Goal: Task Accomplishment & Management: Use online tool/utility

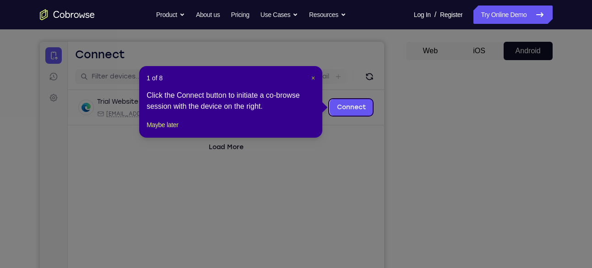
click at [311, 81] on span "×" at bounding box center [313, 77] width 4 height 7
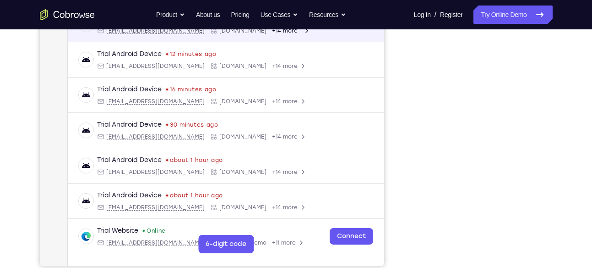
scroll to position [141, 0]
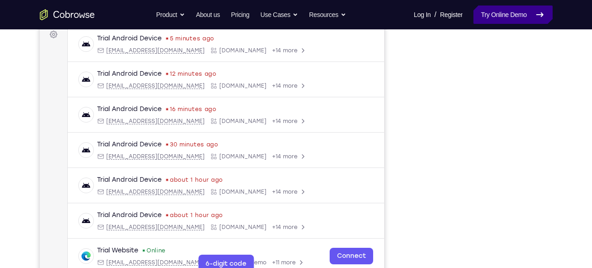
click at [495, 12] on link "Try Online Demo" at bounding box center [513, 14] width 79 height 18
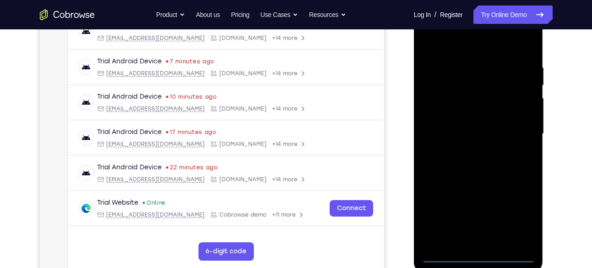
scroll to position [153, 0]
click at [478, 251] on div at bounding box center [478, 133] width 115 height 257
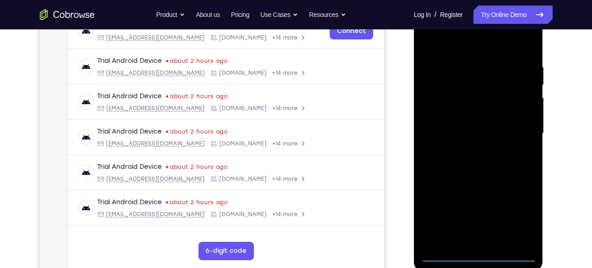
click at [482, 255] on div at bounding box center [478, 133] width 115 height 257
click at [523, 213] on div at bounding box center [478, 133] width 115 height 257
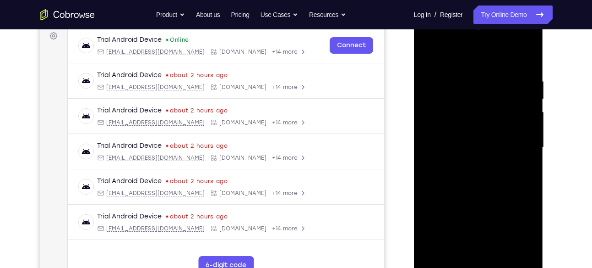
scroll to position [146, 0]
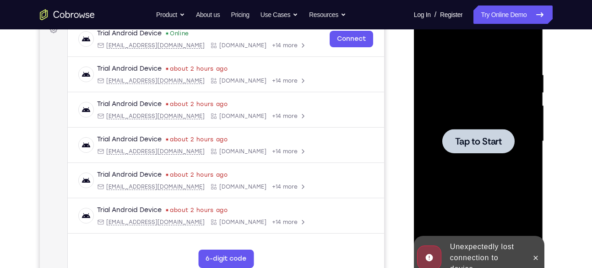
click at [483, 140] on span "Tap to Start" at bounding box center [478, 141] width 47 height 9
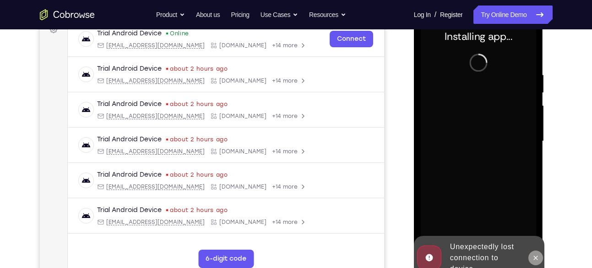
click at [537, 252] on button at bounding box center [536, 257] width 15 height 15
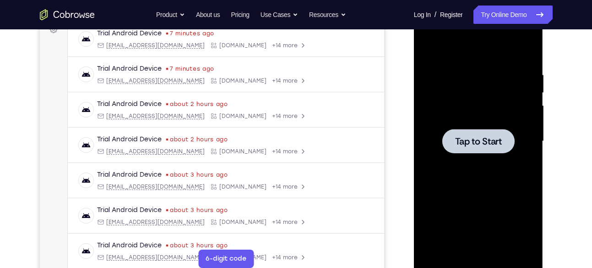
click at [451, 137] on div at bounding box center [478, 141] width 72 height 24
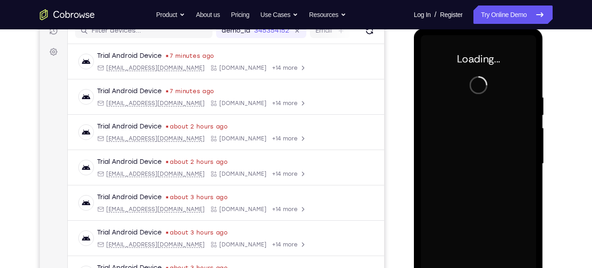
scroll to position [123, 0]
click at [401, 56] on div "Your Support Agent Your Customer Web iOS Android" at bounding box center [296, 134] width 513 height 339
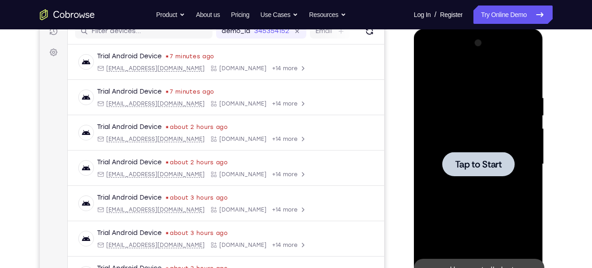
click at [489, 163] on span "Tap to Start" at bounding box center [478, 163] width 47 height 9
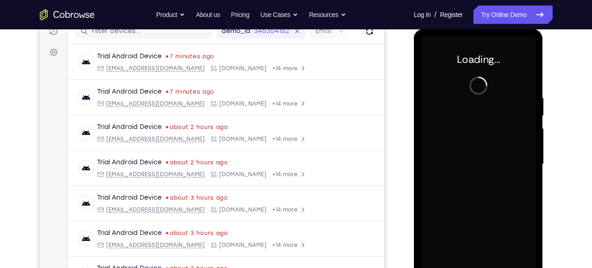
drag, startPoint x: 75, startPoint y: 134, endPoint x: 552, endPoint y: 128, distance: 476.9
click at [552, 128] on div at bounding box center [479, 163] width 147 height 282
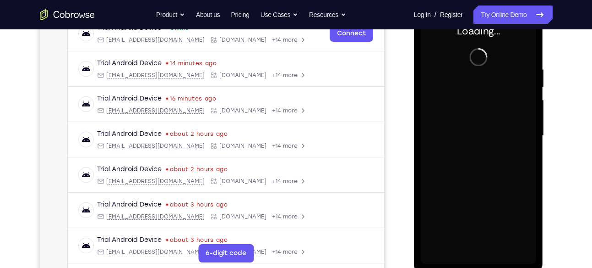
scroll to position [150, 0]
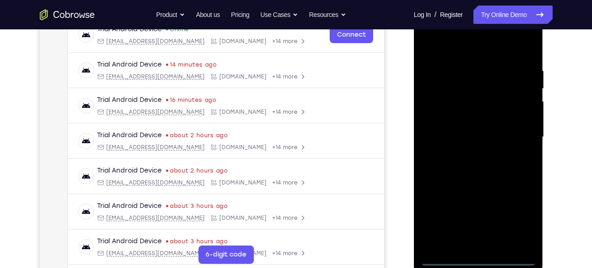
click at [476, 254] on div at bounding box center [478, 137] width 115 height 257
click at [478, 260] on div at bounding box center [478, 137] width 115 height 257
click at [518, 218] on div at bounding box center [478, 137] width 115 height 257
click at [462, 32] on div at bounding box center [478, 137] width 115 height 257
click at [429, 30] on div at bounding box center [478, 137] width 115 height 257
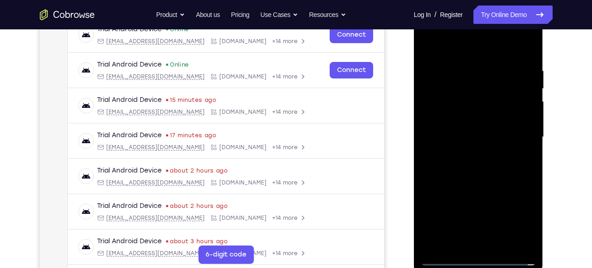
click at [519, 132] on div at bounding box center [478, 137] width 115 height 257
click at [472, 151] on div at bounding box center [478, 137] width 115 height 257
click at [453, 123] on div at bounding box center [478, 137] width 115 height 257
click at [470, 119] on div at bounding box center [478, 137] width 115 height 257
click at [478, 139] on div at bounding box center [478, 137] width 115 height 257
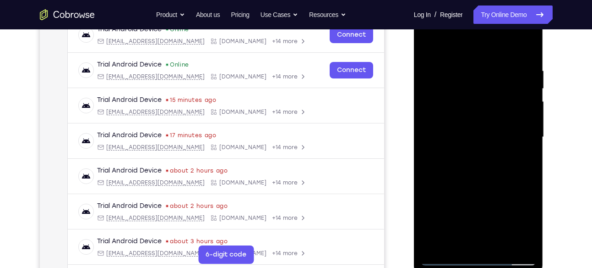
click at [483, 137] on div at bounding box center [478, 137] width 115 height 257
click at [487, 135] on div at bounding box center [478, 137] width 115 height 257
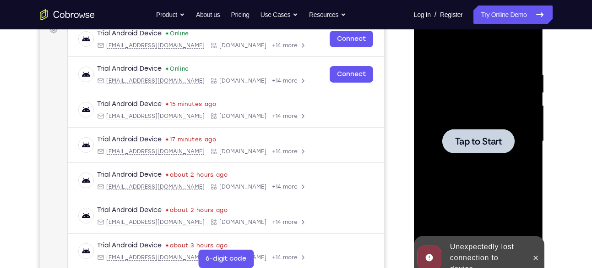
click at [488, 142] on span "Tap to Start" at bounding box center [478, 141] width 47 height 9
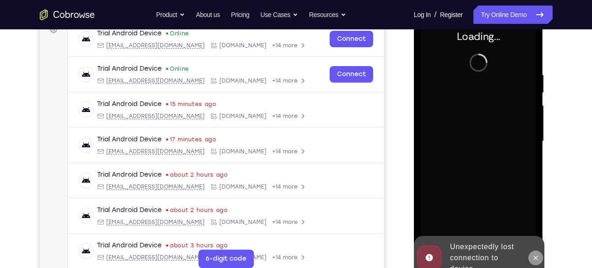
click at [532, 257] on button at bounding box center [536, 257] width 15 height 15
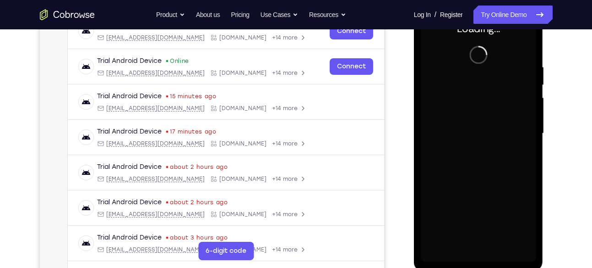
scroll to position [151, 0]
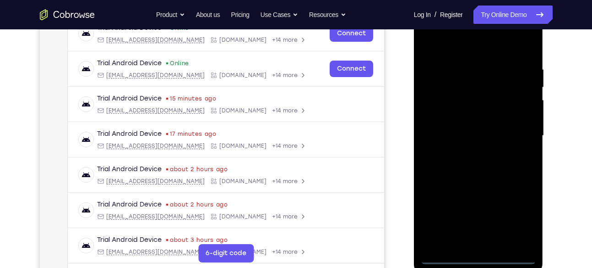
click at [482, 258] on div at bounding box center [478, 135] width 115 height 257
click at [475, 262] on div at bounding box center [478, 135] width 115 height 257
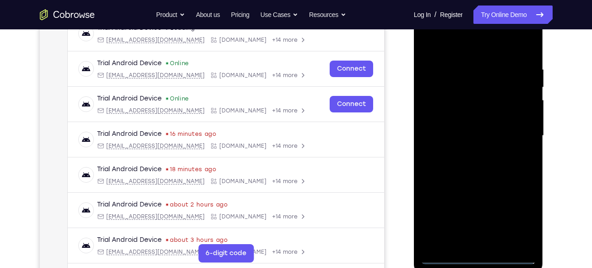
click at [475, 260] on div at bounding box center [478, 135] width 115 height 257
click at [515, 214] on div at bounding box center [478, 135] width 115 height 257
drag, startPoint x: 475, startPoint y: 262, endPoint x: 477, endPoint y: 254, distance: 7.5
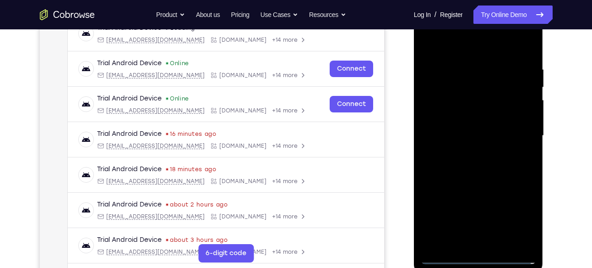
click at [477, 254] on div at bounding box center [478, 135] width 115 height 257
click at [503, 115] on div at bounding box center [478, 135] width 115 height 257
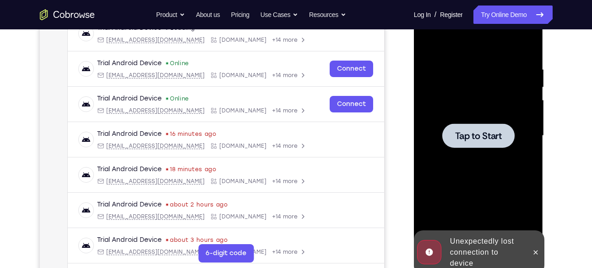
click at [478, 257] on div at bounding box center [478, 135] width 115 height 257
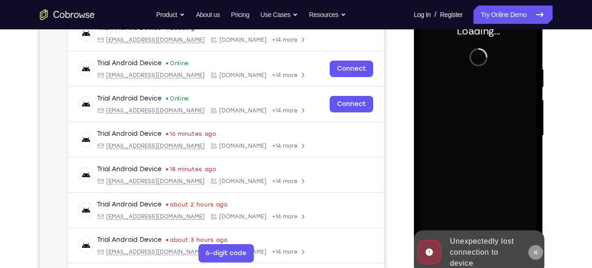
click at [534, 251] on icon at bounding box center [535, 251] width 7 height 7
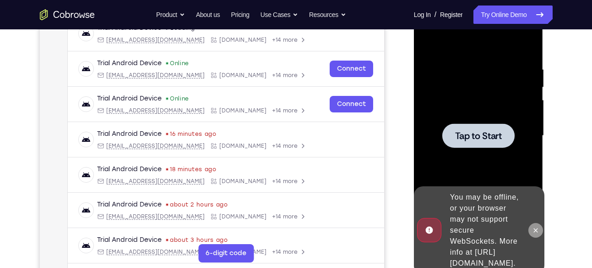
click at [535, 223] on button at bounding box center [536, 230] width 15 height 15
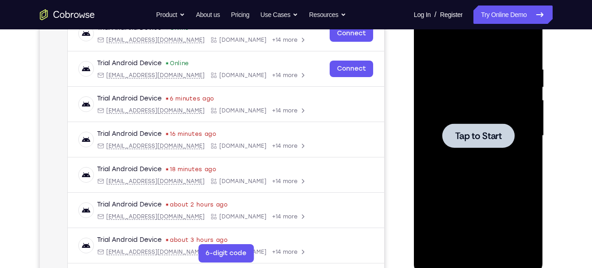
click at [489, 140] on span "Tap to Start" at bounding box center [478, 135] width 47 height 9
drag, startPoint x: 487, startPoint y: 129, endPoint x: 516, endPoint y: 125, distance: 29.6
click at [516, 125] on div at bounding box center [478, 136] width 115 height 257
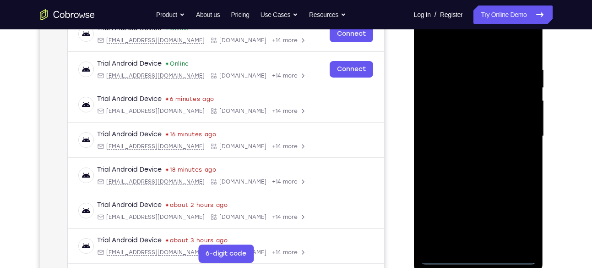
click at [478, 257] on div at bounding box center [478, 136] width 115 height 257
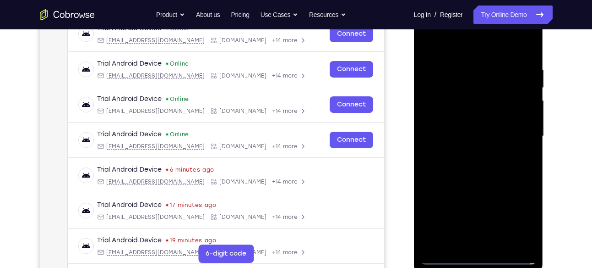
click at [522, 217] on div at bounding box center [478, 136] width 115 height 257
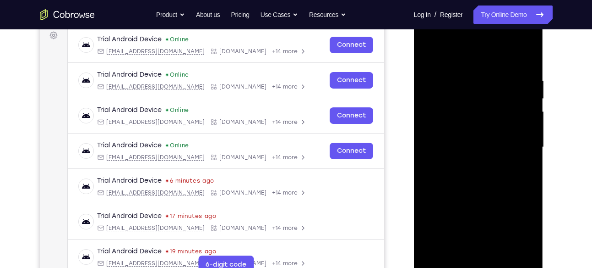
scroll to position [154, 0]
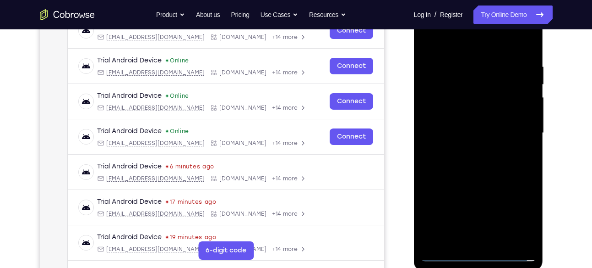
click at [517, 214] on div at bounding box center [478, 133] width 115 height 257
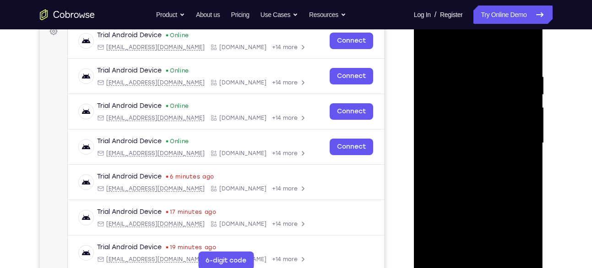
scroll to position [142, 0]
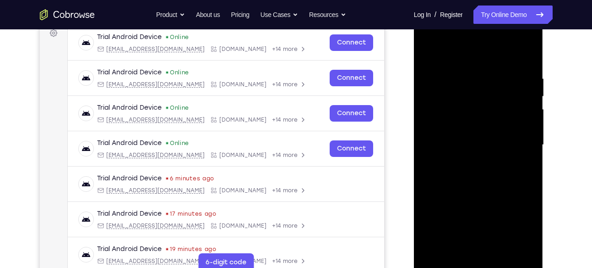
click at [448, 40] on div at bounding box center [478, 144] width 115 height 257
click at [515, 146] on div at bounding box center [478, 144] width 115 height 257
click at [470, 159] on div at bounding box center [478, 144] width 115 height 257
click at [461, 139] on div at bounding box center [478, 144] width 115 height 257
click at [464, 128] on div at bounding box center [478, 144] width 115 height 257
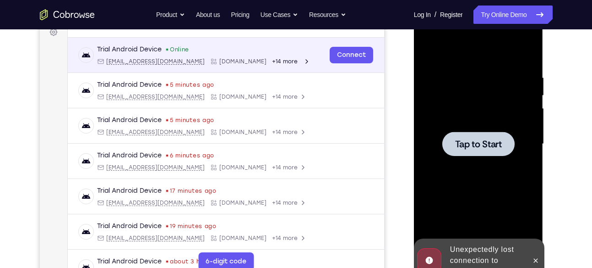
scroll to position [142, 0]
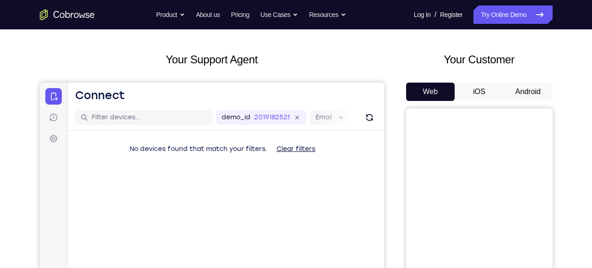
click at [536, 83] on button "Android" at bounding box center [528, 91] width 49 height 18
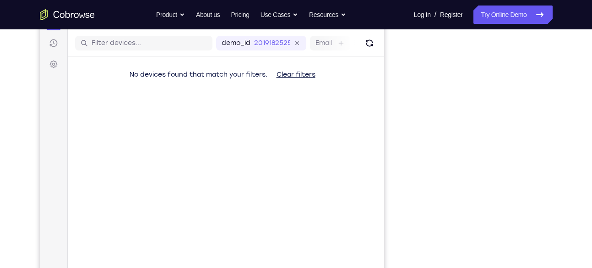
scroll to position [111, 0]
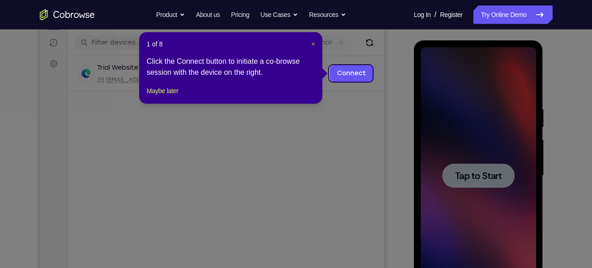
click at [311, 41] on span "×" at bounding box center [313, 43] width 4 height 7
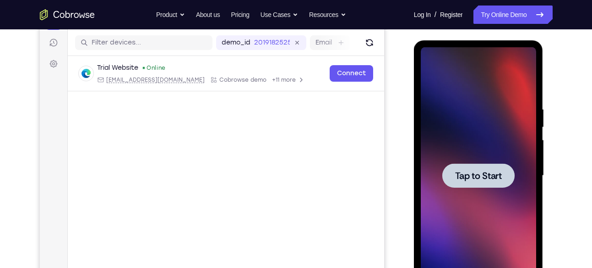
click at [463, 166] on div at bounding box center [478, 175] width 72 height 24
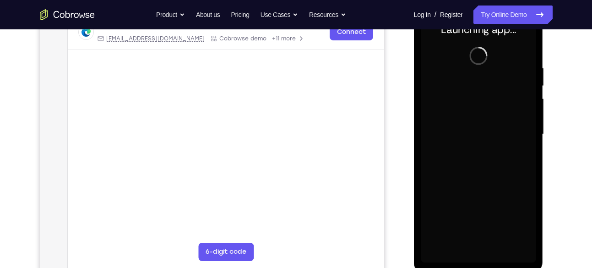
scroll to position [152, 0]
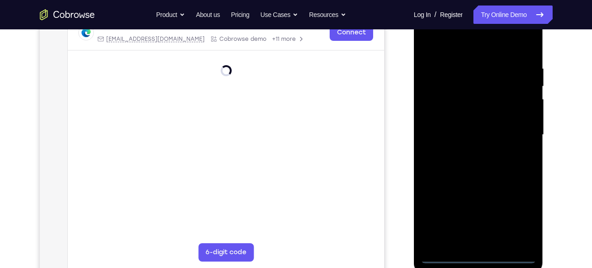
click at [477, 257] on div at bounding box center [478, 134] width 115 height 257
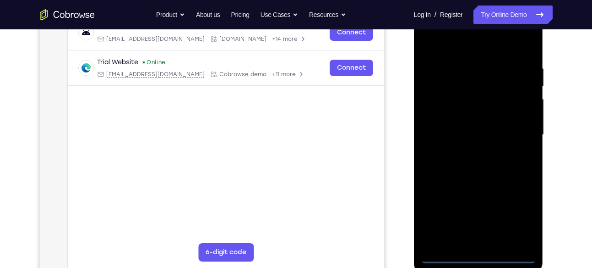
scroll to position [147, 0]
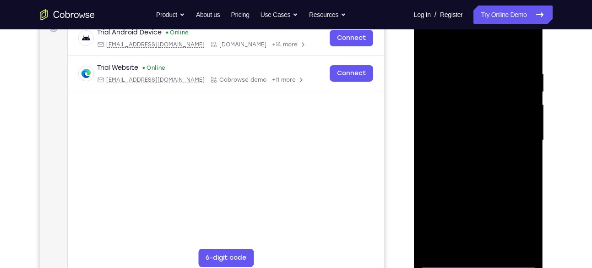
click at [518, 211] on div at bounding box center [478, 140] width 115 height 257
